Goal: Transaction & Acquisition: Purchase product/service

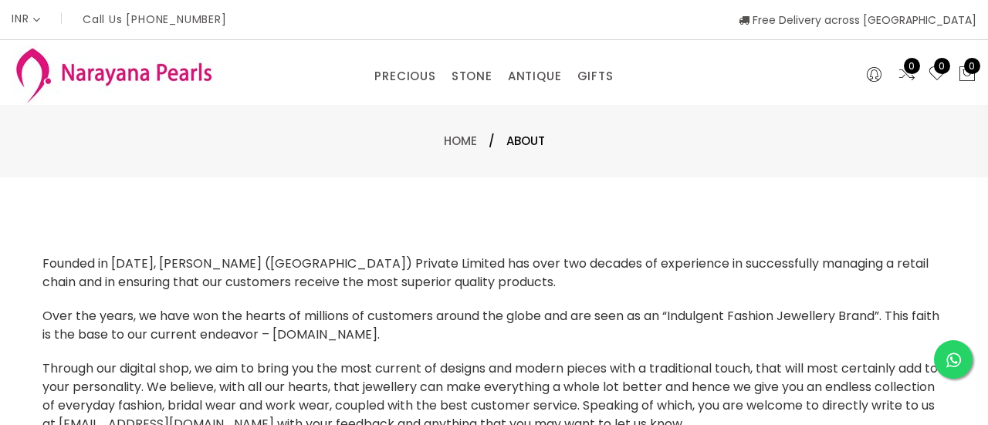
select select "INR"
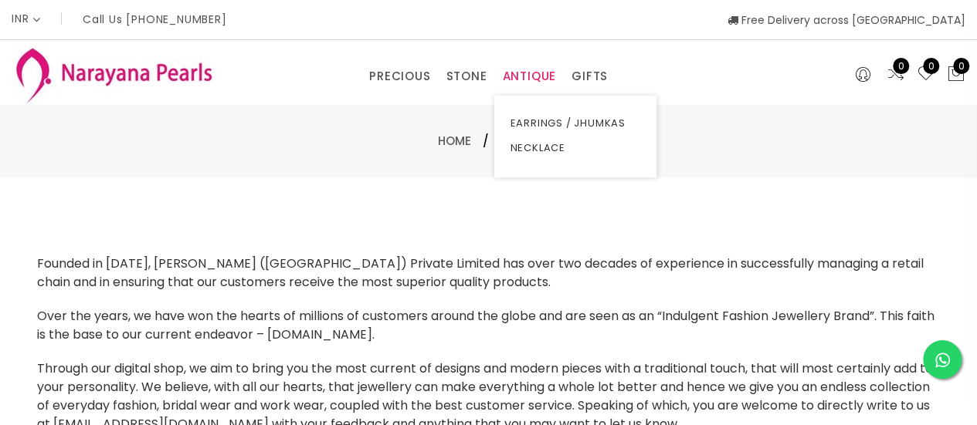
click at [532, 72] on link "ANTIQUE" at bounding box center [529, 76] width 54 height 23
click at [529, 124] on link "EARRINGS / JHUMKAS" at bounding box center [575, 123] width 131 height 25
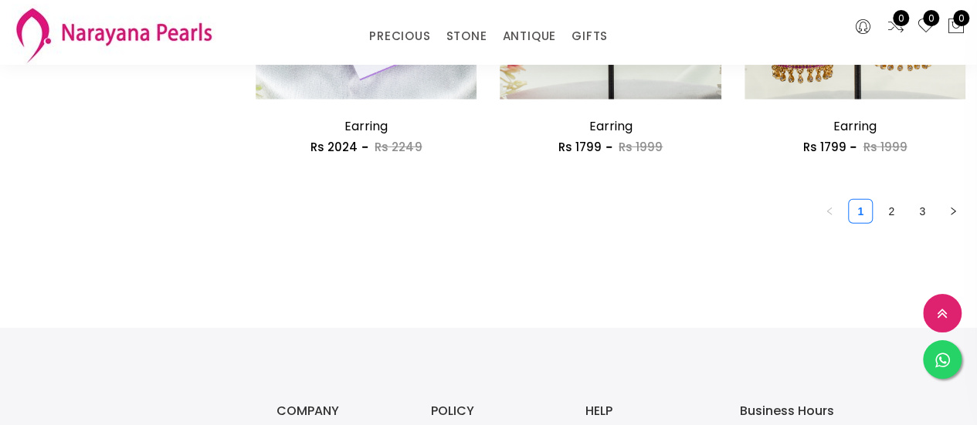
scroll to position [2149, 0]
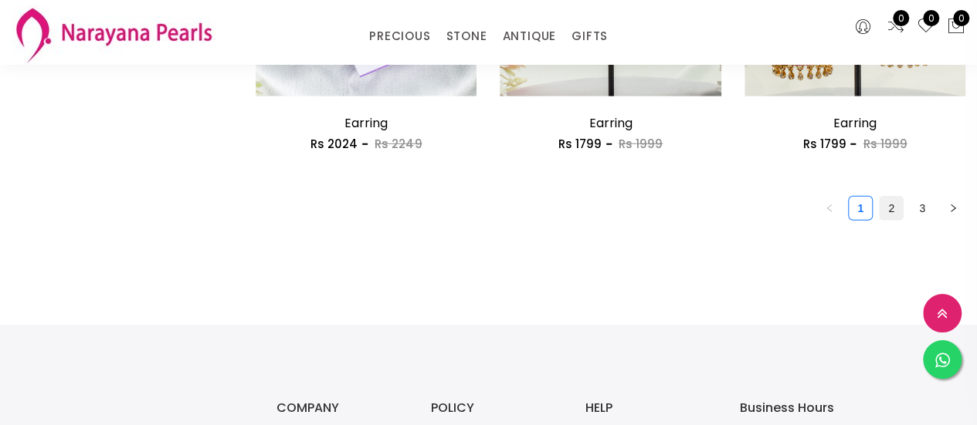
click at [890, 205] on link "2" at bounding box center [891, 208] width 23 height 23
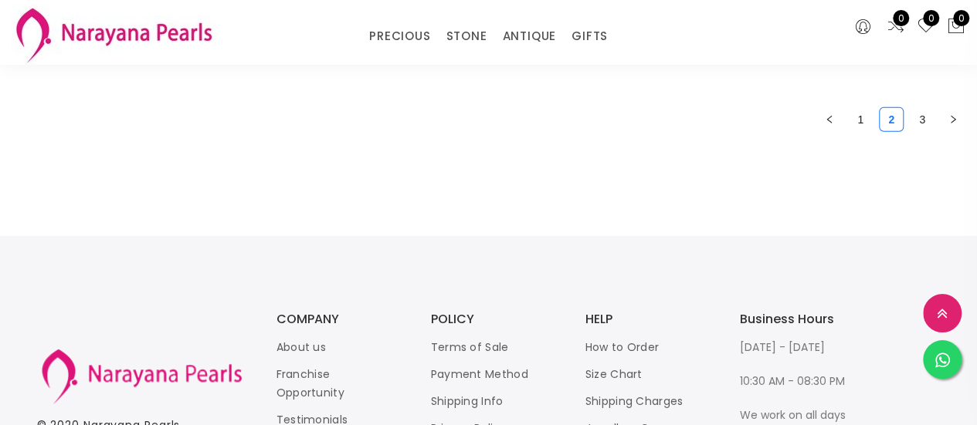
scroll to position [2239, 0]
click at [919, 128] on link "3" at bounding box center [921, 118] width 23 height 23
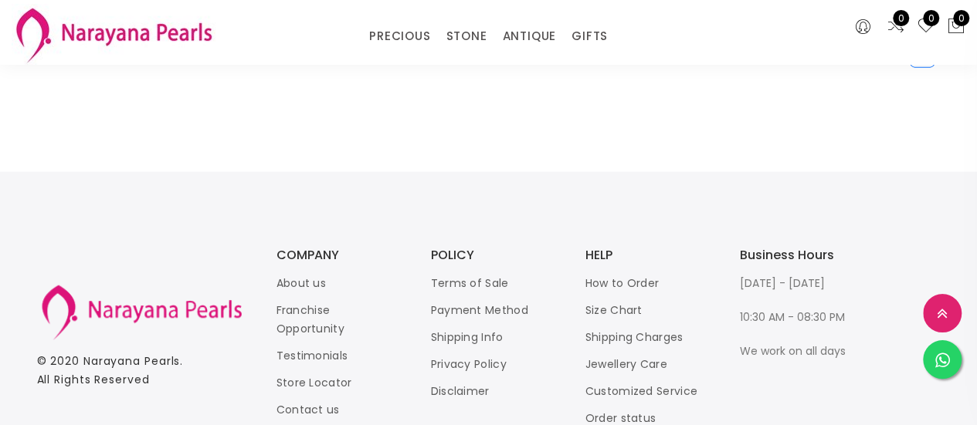
scroll to position [1860, 0]
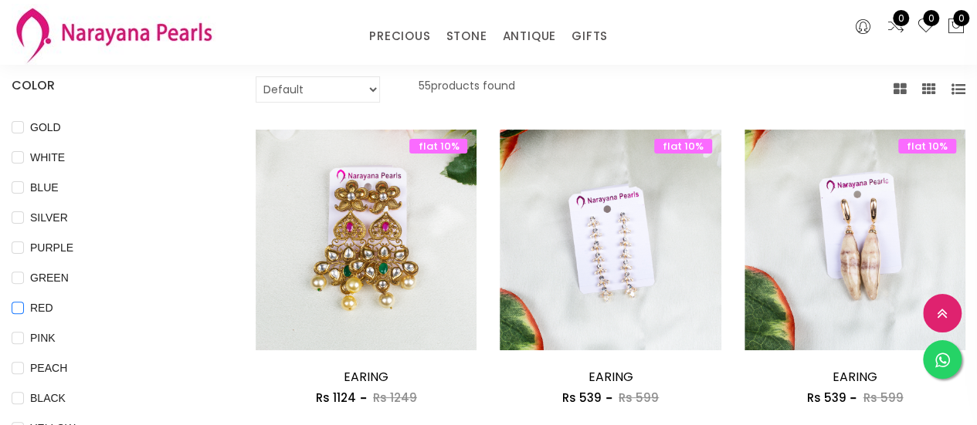
scroll to position [109, 0]
click at [40, 131] on span "GOLD" at bounding box center [45, 128] width 43 height 17
click at [24, 131] on input "GOLD" at bounding box center [18, 139] width 12 height 35
checkbox input "true"
click at [100, 126] on div "GOLD" at bounding box center [111, 128] width 198 height 19
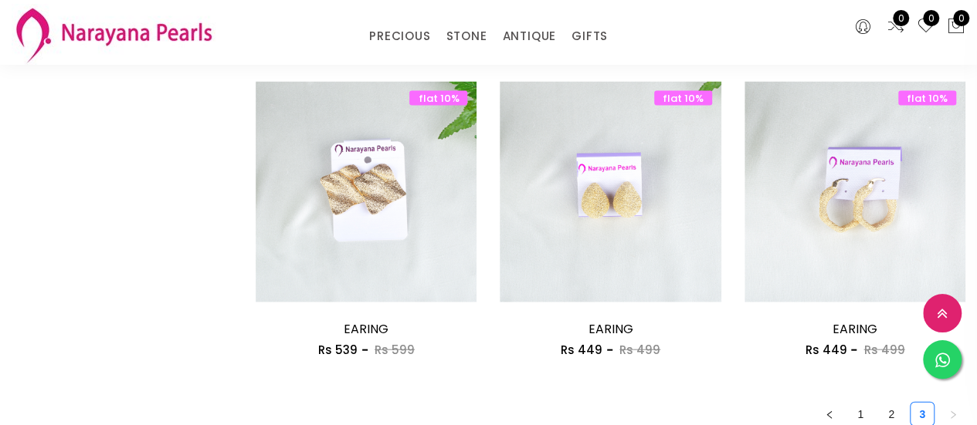
scroll to position [1646, 0]
